Goal: Task Accomplishment & Management: Use online tool/utility

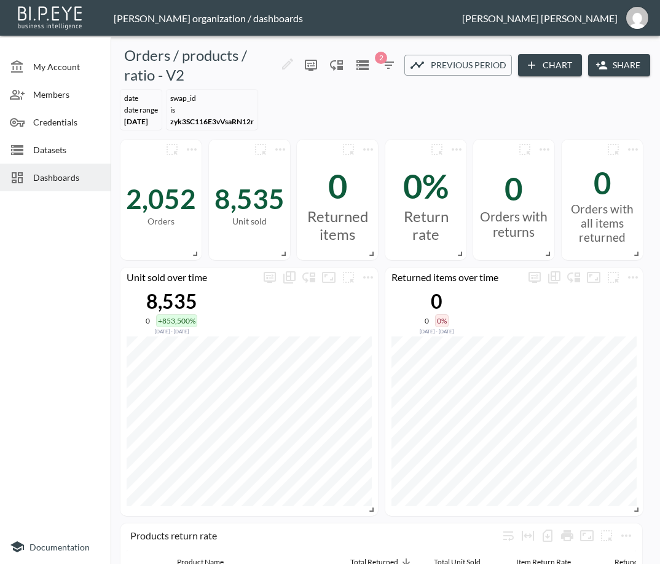
click at [49, 175] on span "Dashboards" at bounding box center [67, 177] width 68 height 13
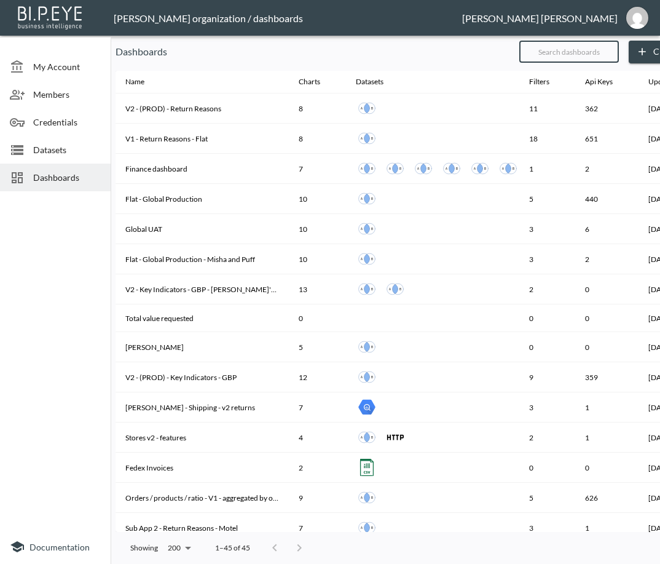
click at [590, 45] on input "text" at bounding box center [569, 51] width 100 height 31
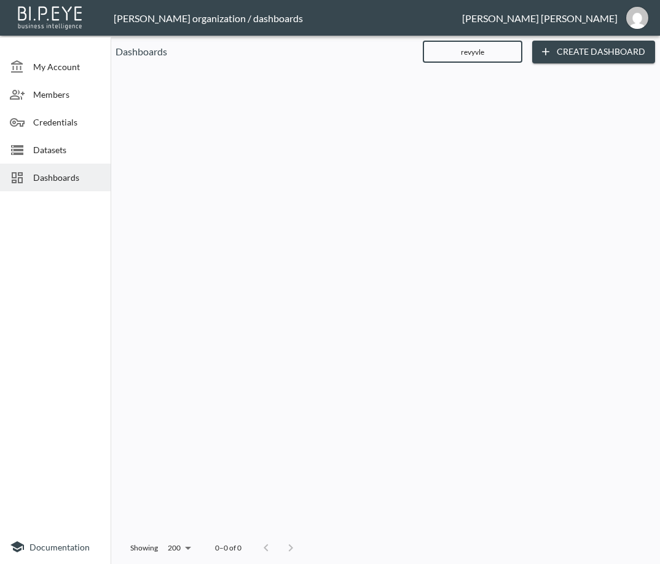
click at [476, 54] on input "revyvle" at bounding box center [473, 51] width 100 height 31
click at [479, 52] on input "recyvle" at bounding box center [473, 51] width 100 height 31
drag, startPoint x: 490, startPoint y: 47, endPoint x: 380, endPoint y: 66, distance: 111.5
click at [380, 66] on div "Dashboards recycle ​ Create Dashboard Name Charts Datasets Filters Api Keys Upd…" at bounding box center [385, 302] width 549 height 523
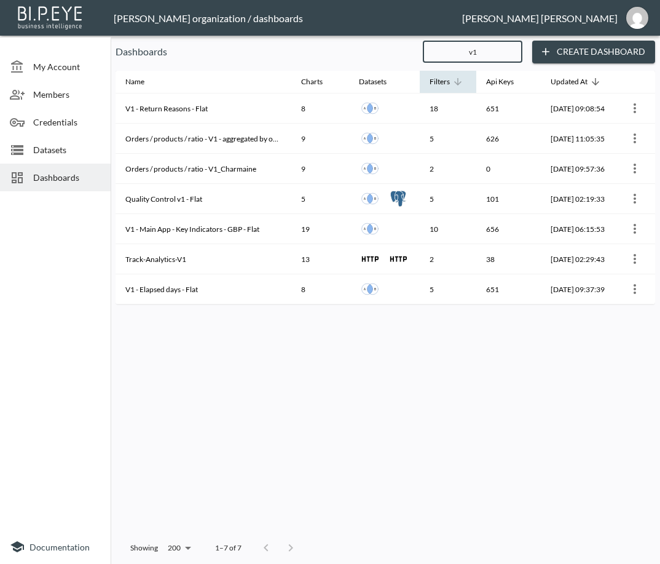
drag, startPoint x: 501, startPoint y: 57, endPoint x: 439, endPoint y: 75, distance: 64.8
click at [439, 75] on div "Dashboards v1 ​ Create Dashboard Name Charts Datasets Filters Api Keys Updated …" at bounding box center [385, 302] width 549 height 523
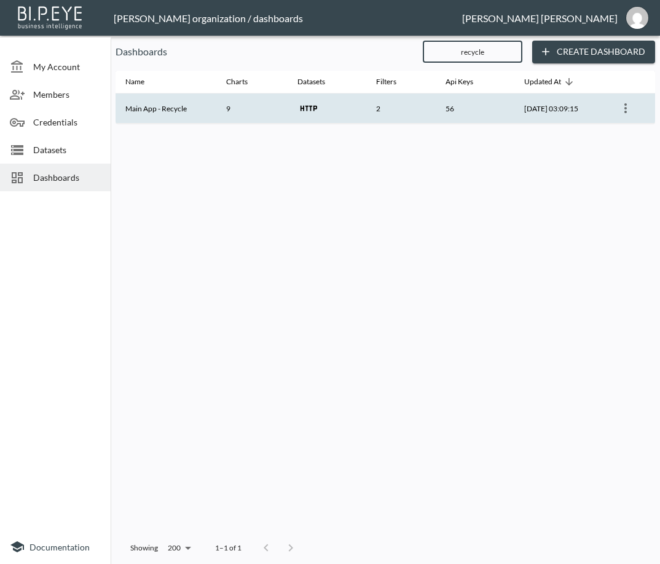
type input "recycle"
click at [175, 104] on th "Main App - Recycle" at bounding box center [166, 108] width 101 height 30
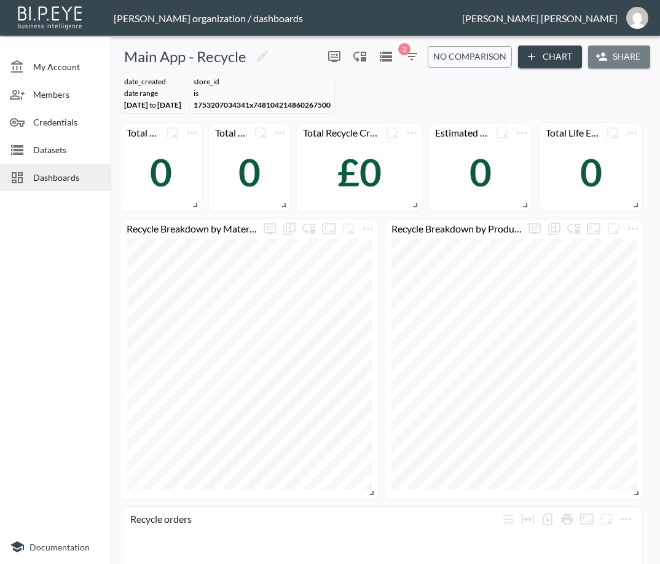
click at [600, 52] on icon "button" at bounding box center [602, 56] width 12 height 12
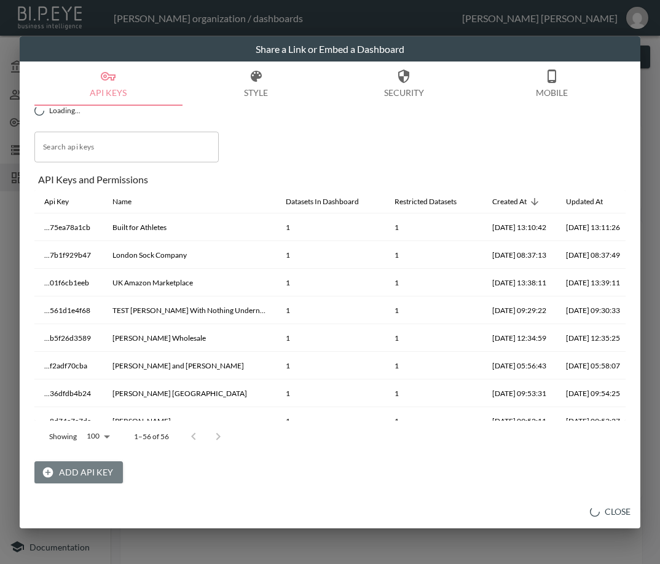
click at [97, 465] on button "Add API Key" at bounding box center [78, 472] width 88 height 23
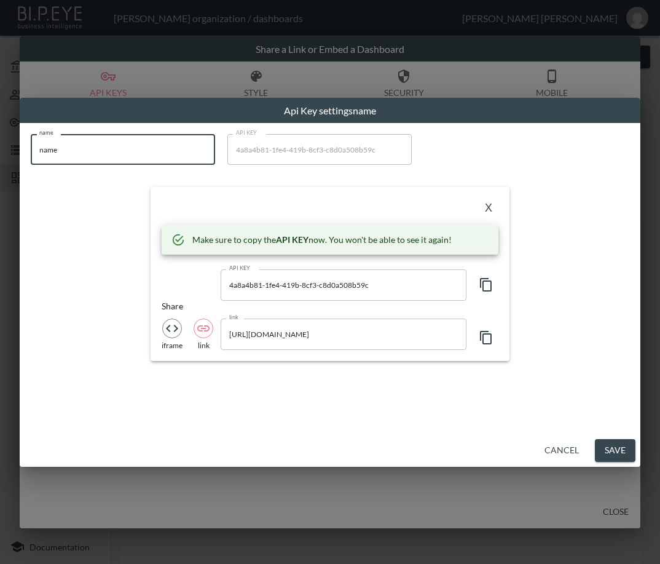
drag, startPoint x: 76, startPoint y: 159, endPoint x: 19, endPoint y: 161, distance: 56.6
click at [19, 161] on div "Api Key settings name name name name API KEY 4a8a4b81-1fe4-419b-8cf3-c8d0a508b5…" at bounding box center [330, 282] width 660 height 564
paste input "Never Fully Dressed"
type input "Never Fully Dressed"
click at [487, 283] on icon "button" at bounding box center [486, 284] width 15 height 15
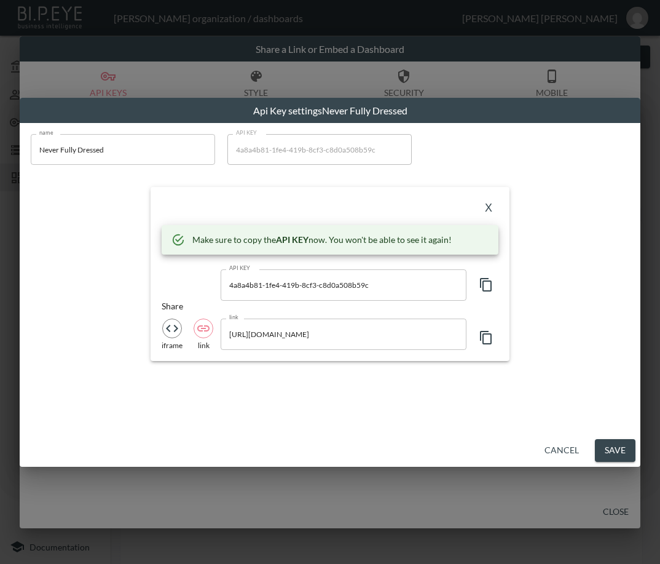
click at [487, 203] on button "X" at bounding box center [489, 208] width 20 height 20
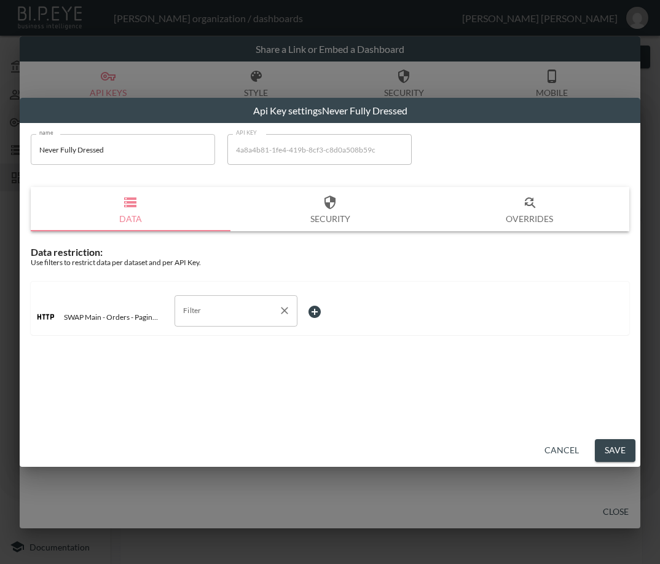
click at [211, 317] on input "Filter" at bounding box center [226, 311] width 93 height 20
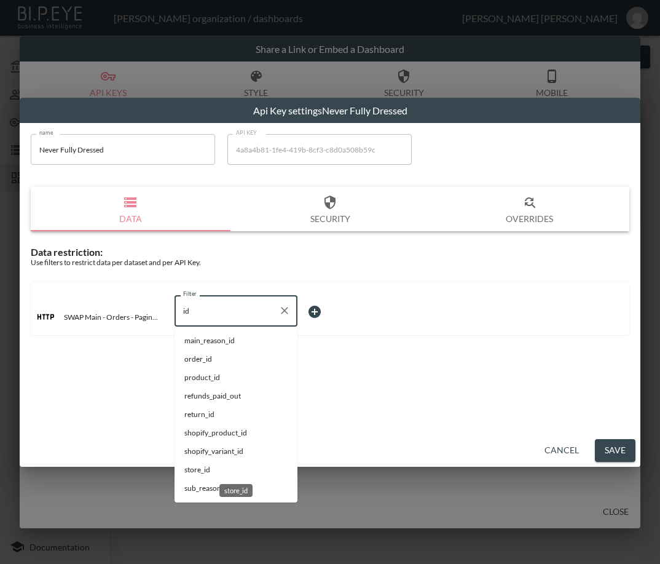
click at [197, 467] on span "store_id" at bounding box center [235, 469] width 103 height 11
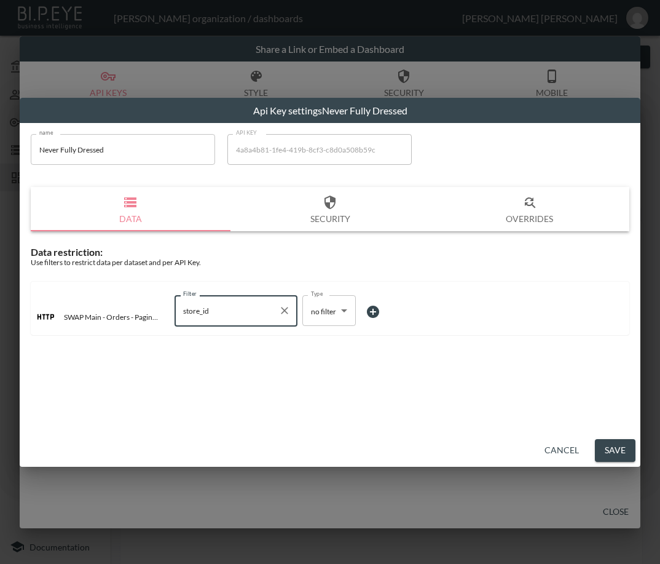
type input "store_id"
click at [328, 317] on body "BI.P.EYE, Interactive Analytics Dashboards - app [PERSON_NAME] organization / d…" at bounding box center [330, 282] width 660 height 564
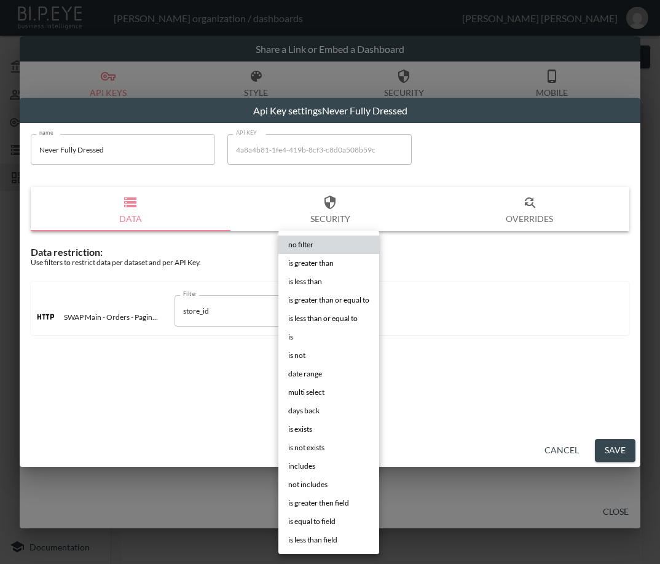
click at [308, 329] on li "is" at bounding box center [328, 337] width 101 height 18
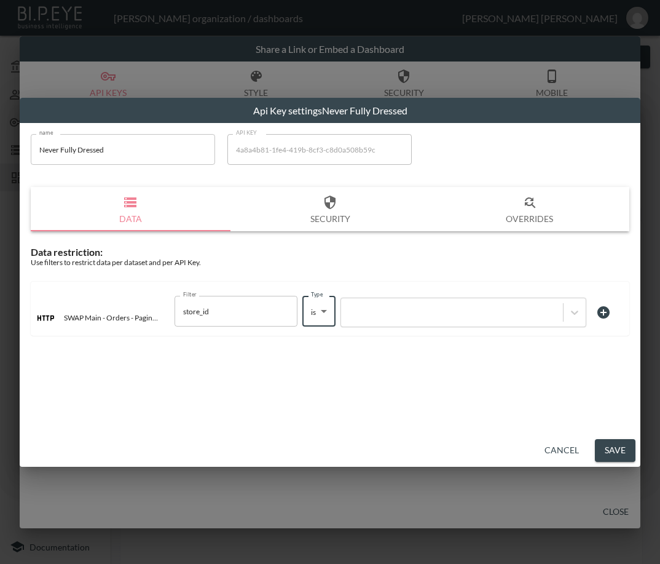
type input "is"
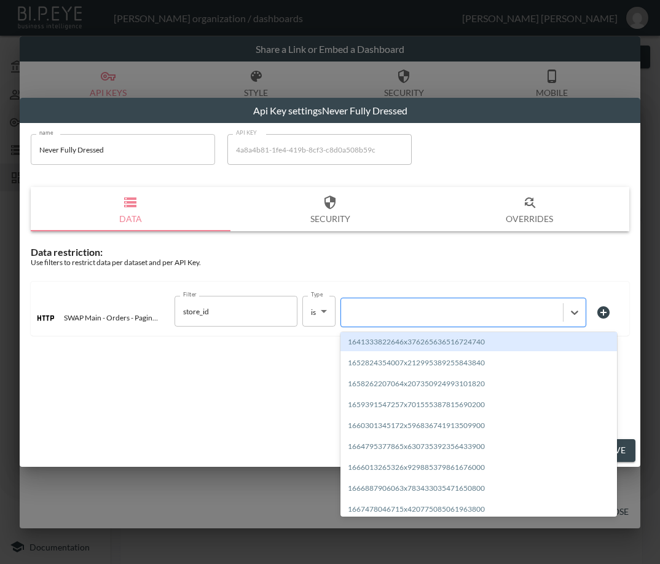
click at [376, 313] on div at bounding box center [452, 313] width 210 height 12
paste input "1677683393230x637810286627127300"
type input "1677683393230x637810286627127300"
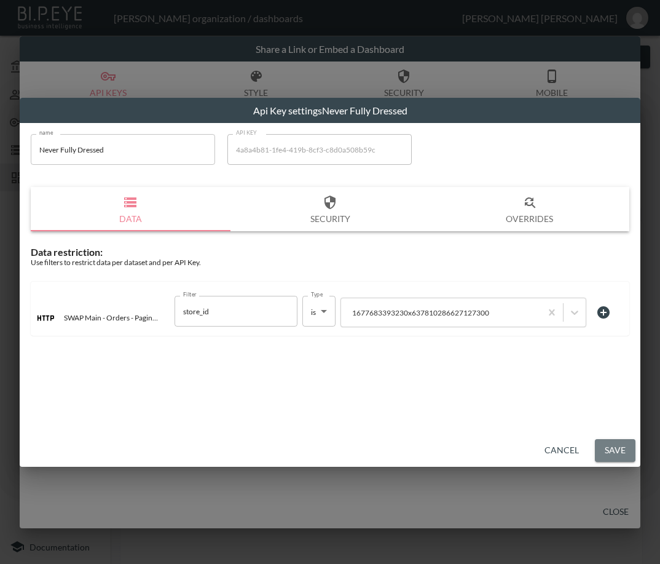
drag, startPoint x: 608, startPoint y: 450, endPoint x: 618, endPoint y: 462, distance: 14.9
click at [608, 450] on button "Save" at bounding box center [615, 450] width 41 height 23
